Goal: Information Seeking & Learning: Learn about a topic

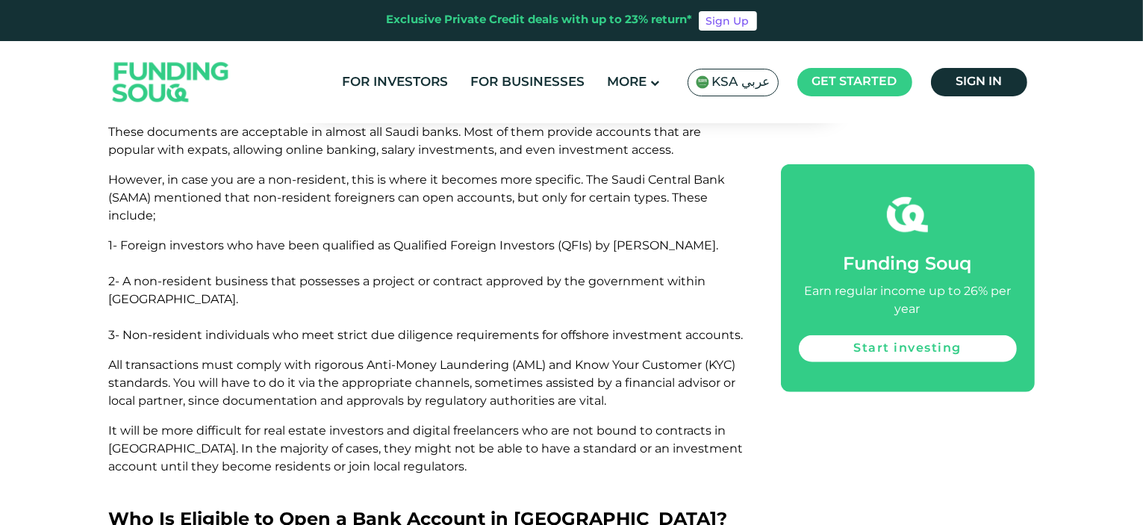
scroll to position [1195, 0]
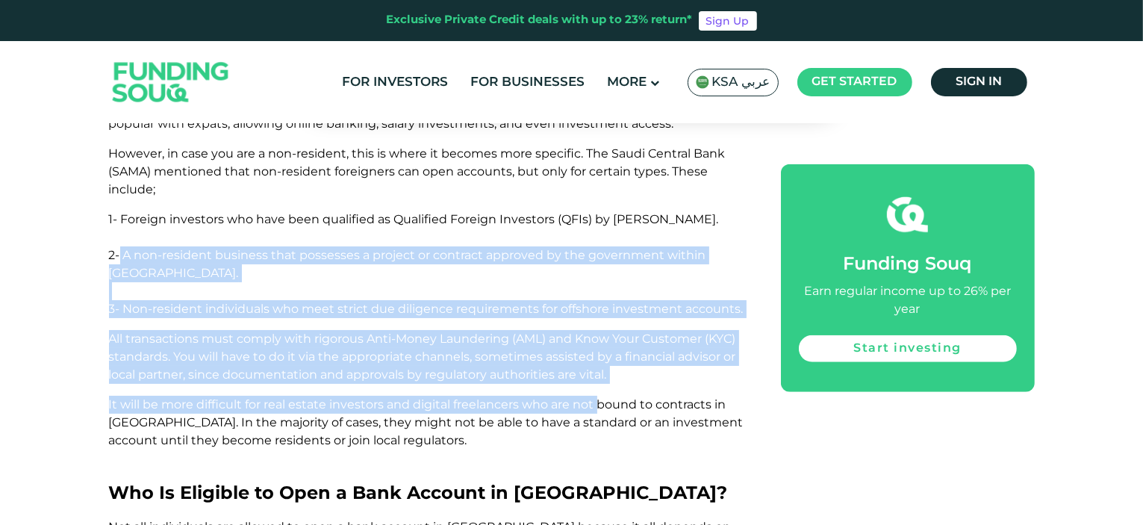
drag, startPoint x: 119, startPoint y: 184, endPoint x: 600, endPoint y: 313, distance: 497.0
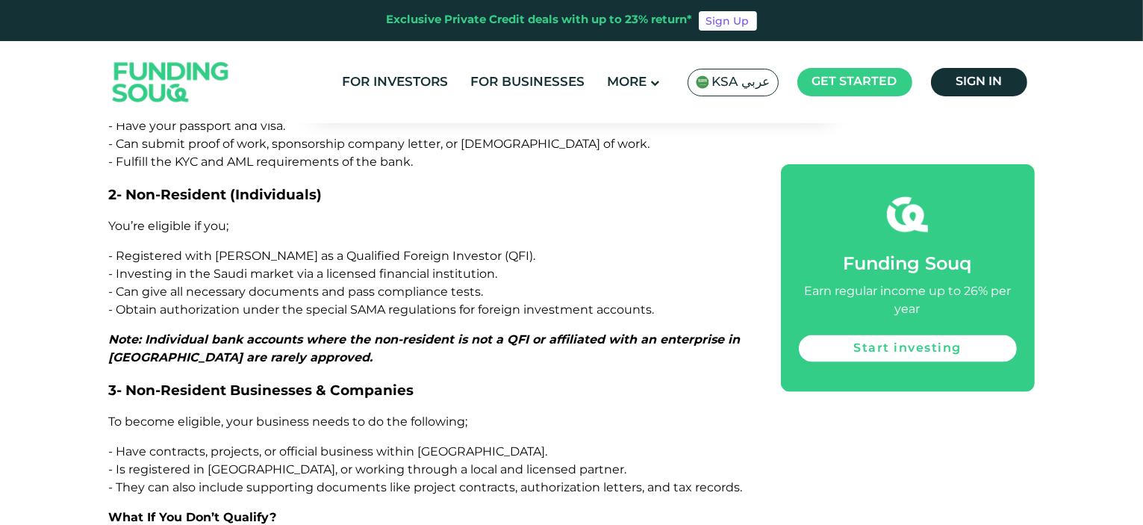
scroll to position [1941, 0]
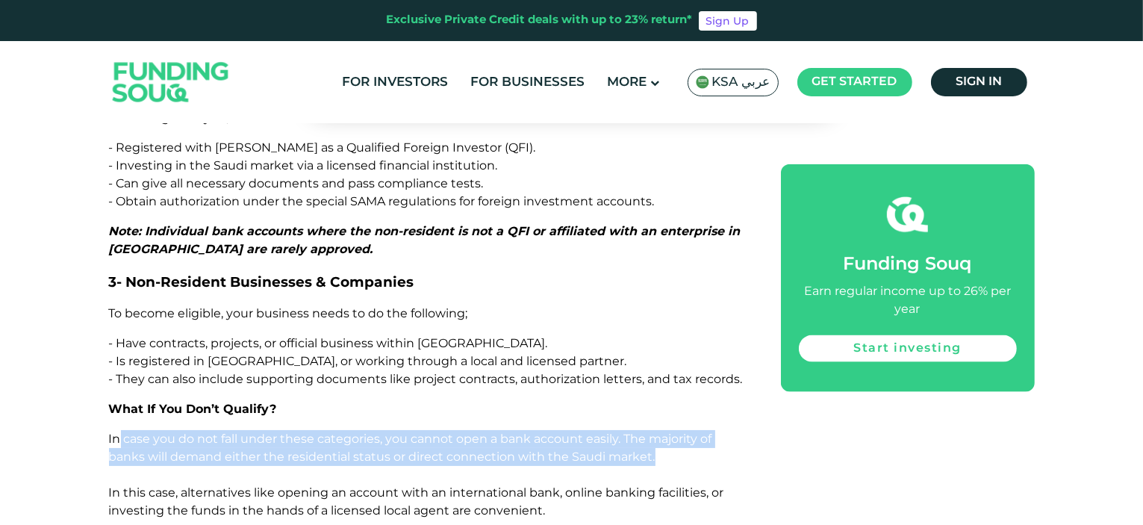
drag, startPoint x: 119, startPoint y: 362, endPoint x: 660, endPoint y: 393, distance: 541.5
click at [660, 430] on p "In case you do not fall under these categories, you cannot open a bank account …" at bounding box center [428, 475] width 638 height 90
click at [661, 430] on p "In case you do not fall under these categories, you cannot open a bank account …" at bounding box center [428, 475] width 638 height 90
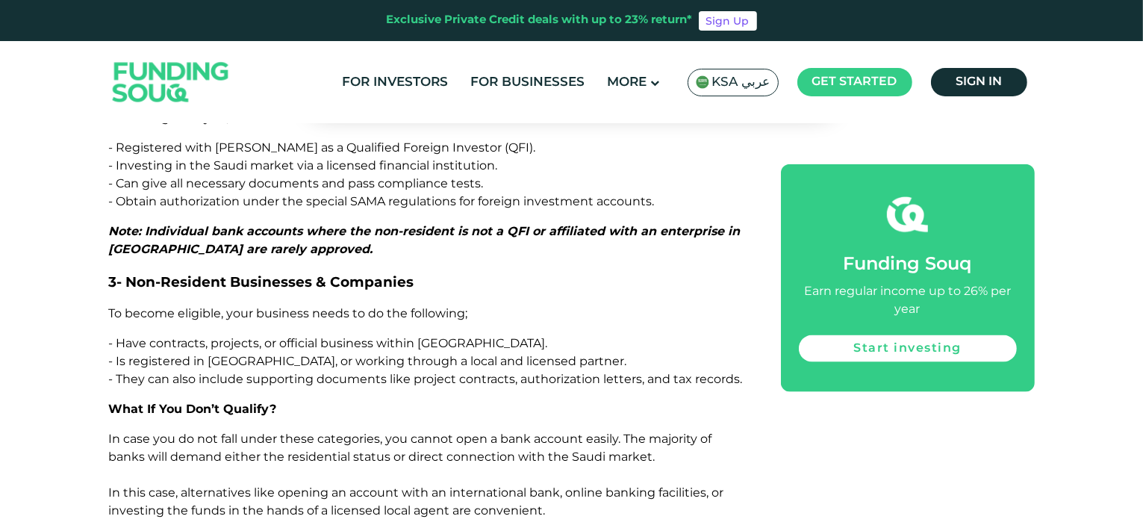
click at [674, 432] on span "In case you do not fall under these categories, you cannot open a bank account …" at bounding box center [416, 475] width 615 height 86
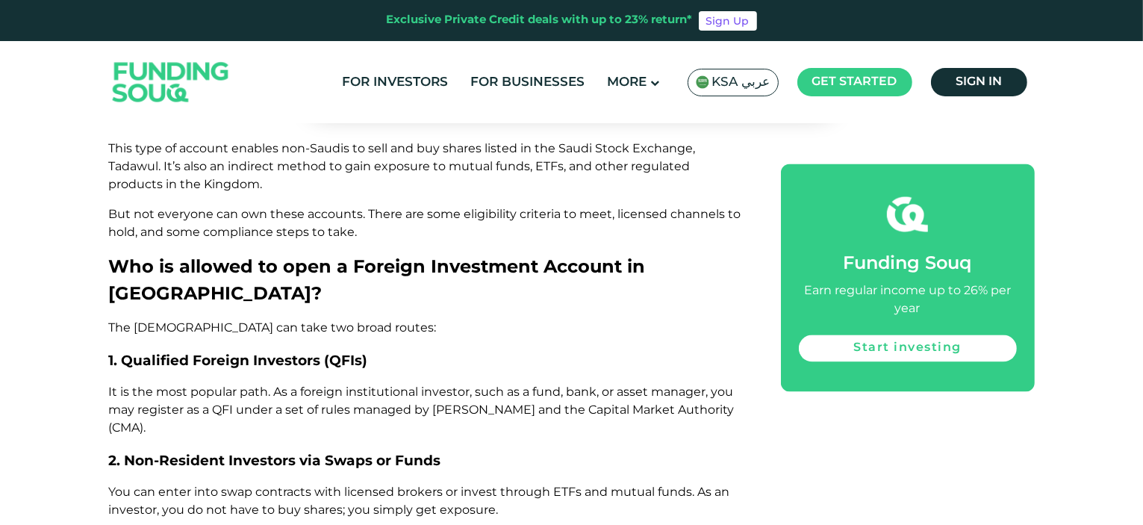
scroll to position [2987, 0]
